Goal: Task Accomplishment & Management: Complete application form

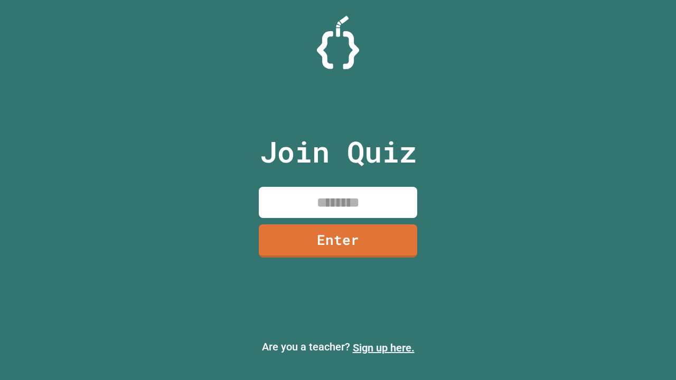
click at [383, 348] on link "Sign up here." at bounding box center [384, 347] width 62 height 13
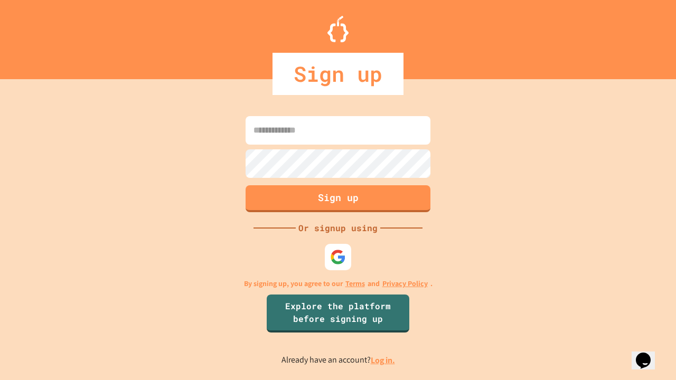
click at [383, 360] on link "Log in." at bounding box center [383, 360] width 24 height 11
